Goal: Ask a question

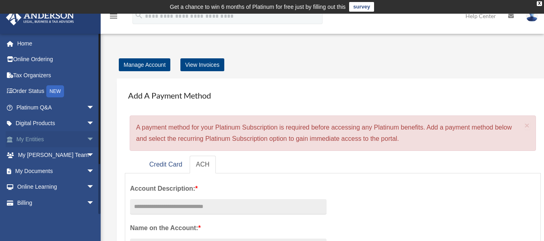
click at [87, 141] on span "arrow_drop_down" at bounding box center [95, 139] width 16 height 17
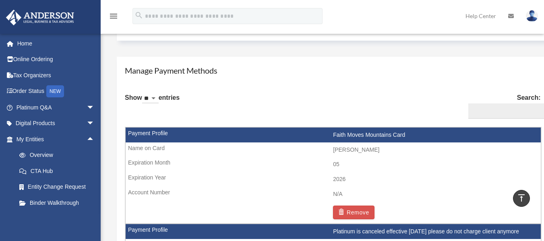
scroll to position [440, 0]
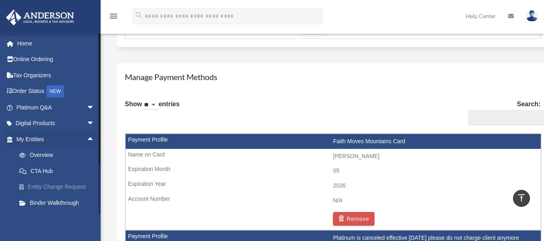
click at [65, 189] on link "Entity Change Request" at bounding box center [58, 187] width 95 height 16
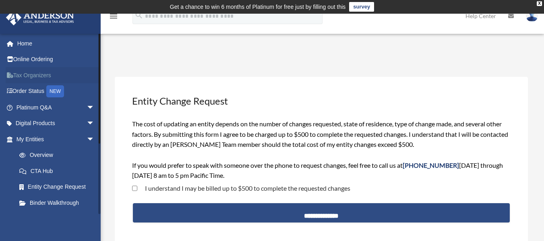
click at [41, 72] on link "Tax Organizers" at bounding box center [56, 75] width 101 height 16
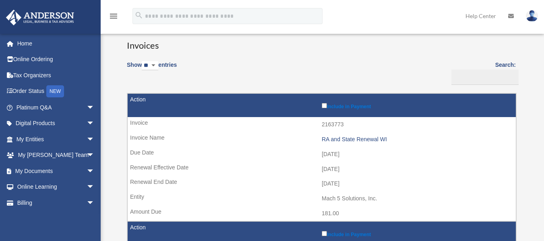
scroll to position [58, 0]
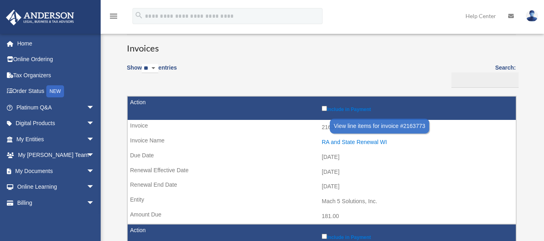
click at [349, 139] on div "RA and State Renewal WI" at bounding box center [417, 142] width 190 height 7
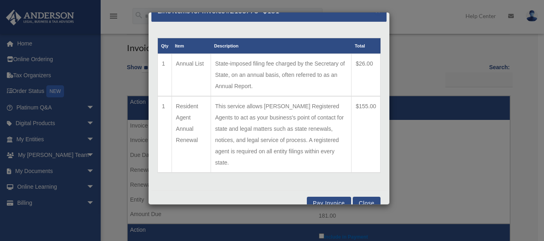
scroll to position [18, 0]
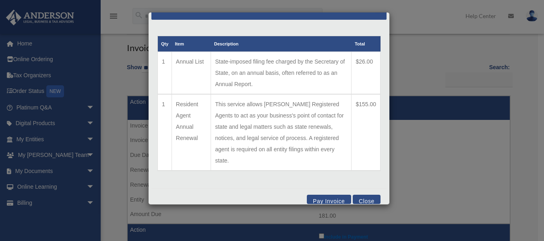
click at [358, 195] on button "Close" at bounding box center [367, 199] width 28 height 9
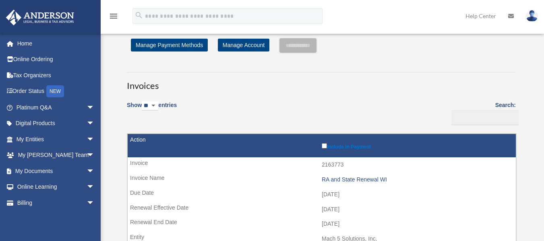
scroll to position [12, 0]
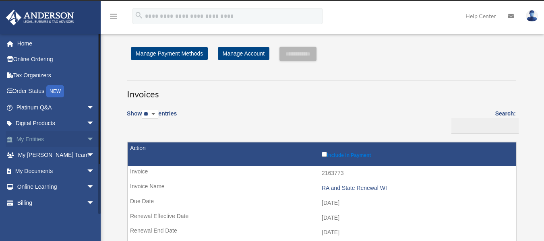
click at [77, 139] on link "My Entities arrow_drop_down" at bounding box center [56, 139] width 101 height 16
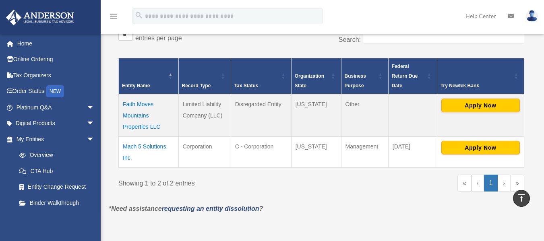
scroll to position [156, 0]
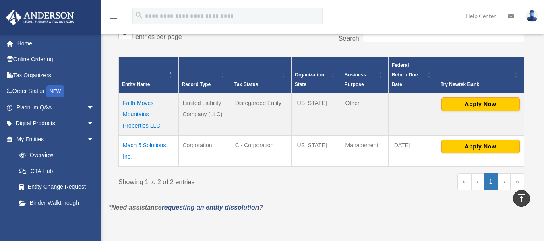
click at [147, 145] on td "Mach 5 Solutions, Inc." at bounding box center [149, 151] width 60 height 31
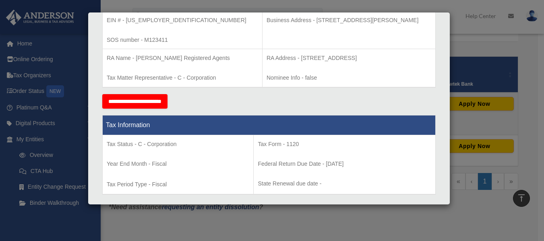
scroll to position [224, 0]
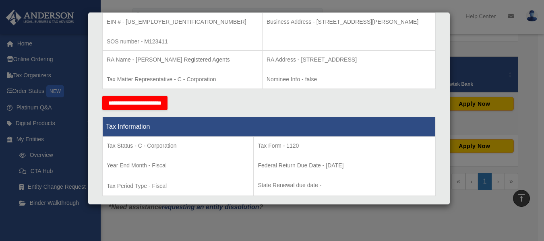
click at [160, 102] on input "**********" at bounding box center [134, 103] width 65 height 15
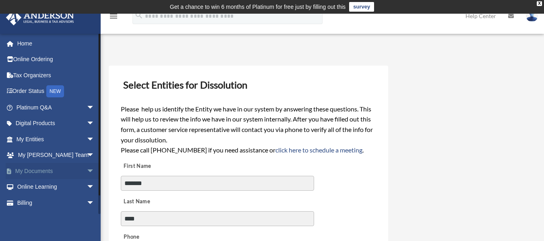
click at [87, 169] on span "arrow_drop_down" at bounding box center [95, 171] width 16 height 17
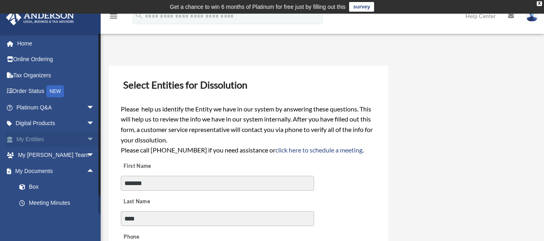
click at [47, 138] on link "My Entities arrow_drop_down" at bounding box center [56, 139] width 101 height 16
click at [87, 135] on span "arrow_drop_down" at bounding box center [95, 139] width 16 height 17
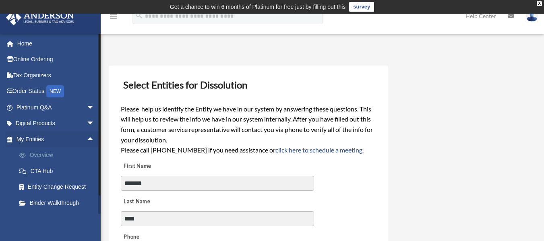
click at [55, 152] on link "Overview" at bounding box center [58, 155] width 95 height 16
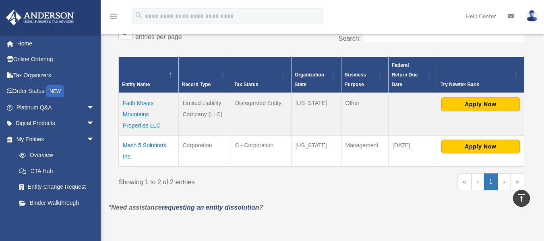
scroll to position [160, 0]
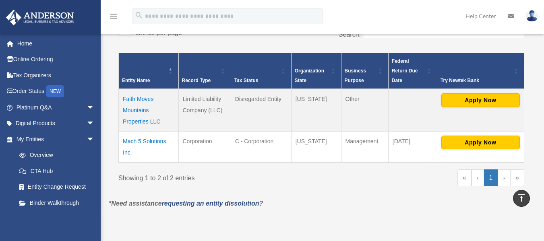
click at [133, 106] on td "Faith Moves Mountains Properties LLC" at bounding box center [149, 110] width 60 height 43
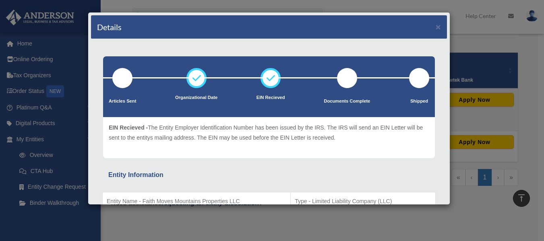
scroll to position [47, 0]
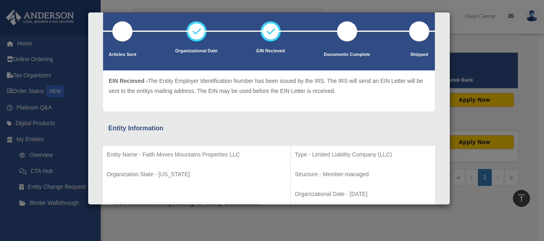
click at [501, 58] on div "Details × Articles Sent Organizational Date" at bounding box center [272, 120] width 544 height 241
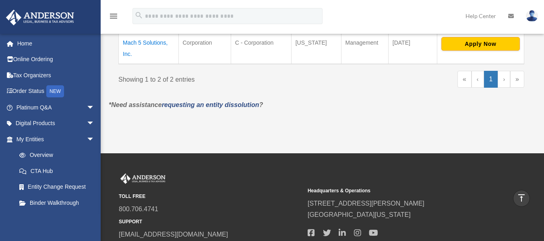
scroll to position [193, 0]
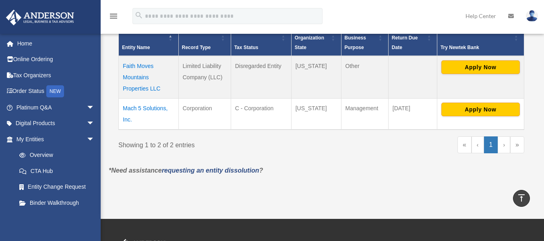
click at [509, 15] on icon at bounding box center [511, 16] width 6 height 6
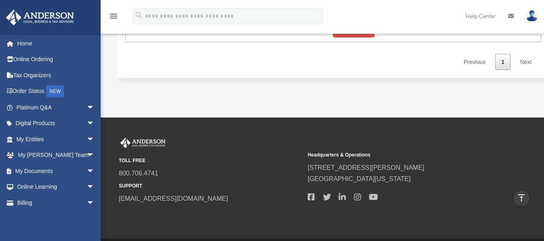
scroll to position [915, 0]
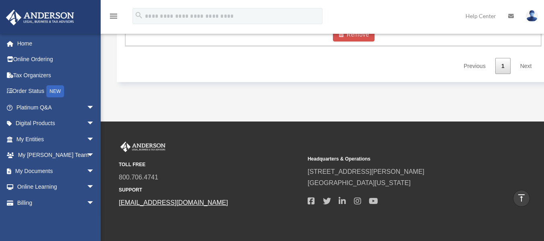
click at [157, 203] on link "[EMAIL_ADDRESS][DOMAIN_NAME]" at bounding box center [173, 202] width 109 height 7
click at [510, 16] on icon at bounding box center [511, 16] width 6 height 6
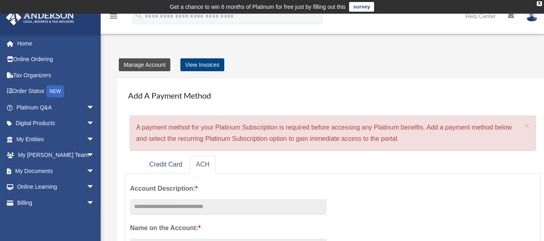
click at [137, 67] on link "Manage Account" at bounding box center [145, 64] width 52 height 13
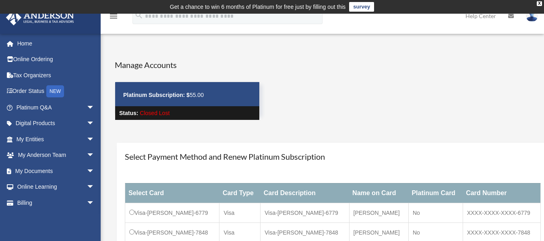
click at [512, 17] on icon at bounding box center [511, 16] width 6 height 6
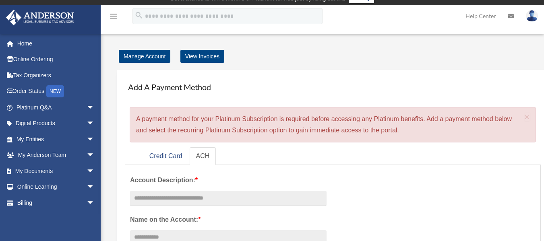
scroll to position [2, 0]
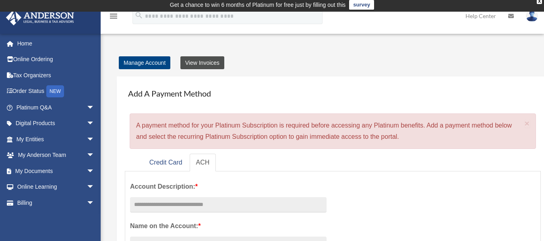
click at [200, 62] on link "View Invoices" at bounding box center [202, 62] width 44 height 13
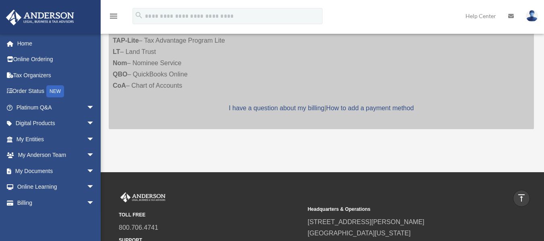
scroll to position [460, 0]
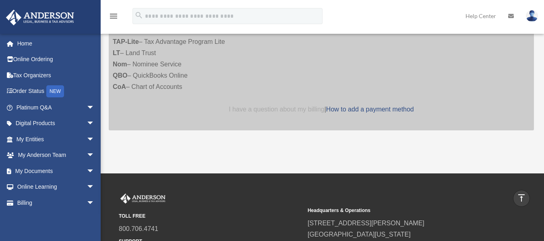
click at [301, 107] on link "I have a question about my billing" at bounding box center [276, 109] width 95 height 7
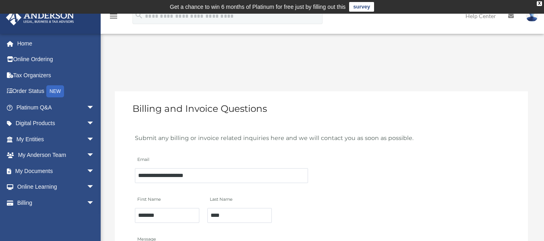
scroll to position [138, 0]
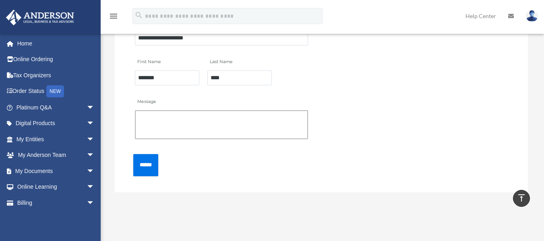
click at [193, 127] on textarea "Message" at bounding box center [221, 124] width 173 height 29
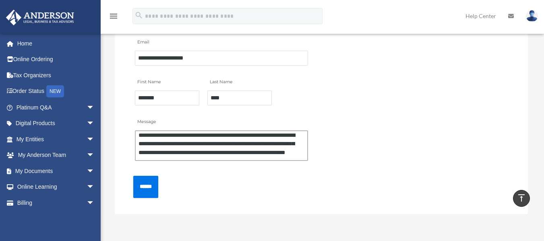
scroll to position [123, 0]
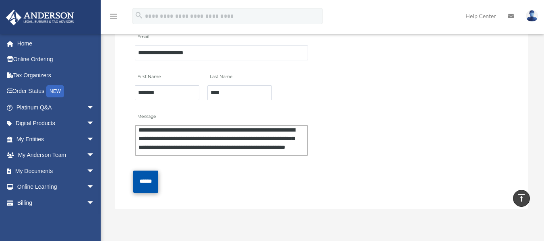
type textarea "**********"
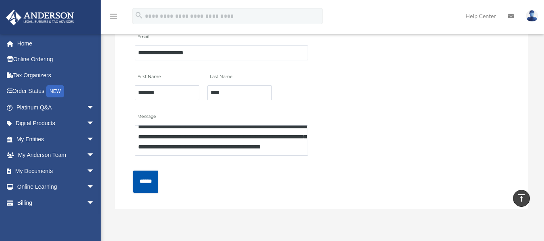
click at [149, 185] on input "******" at bounding box center [145, 182] width 25 height 22
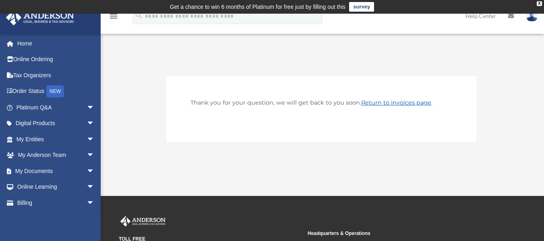
click at [392, 102] on link "Return to invoices page" at bounding box center [396, 102] width 70 height 7
